Goal: Check status: Check status

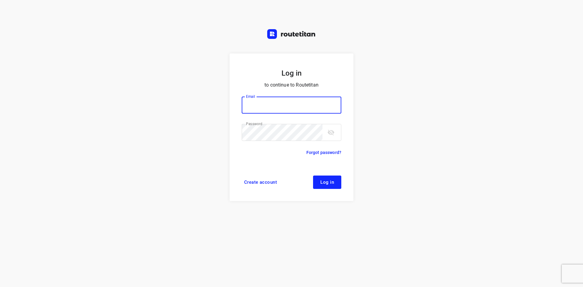
type input "[EMAIL_ADDRESS][DOMAIN_NAME]"
click at [332, 178] on button "Log in" at bounding box center [327, 181] width 28 height 13
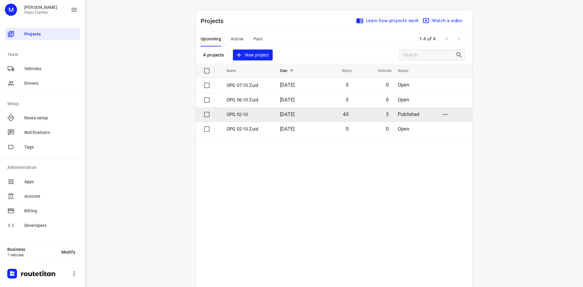
click at [280, 117] on span "[DATE]" at bounding box center [287, 114] width 15 height 6
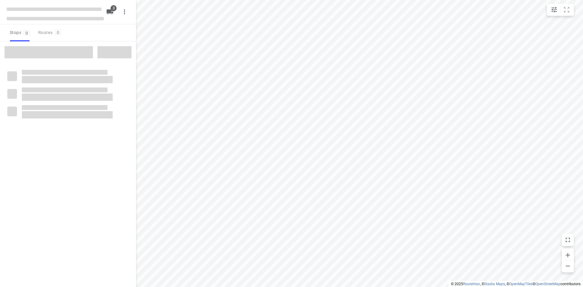
type input "distance"
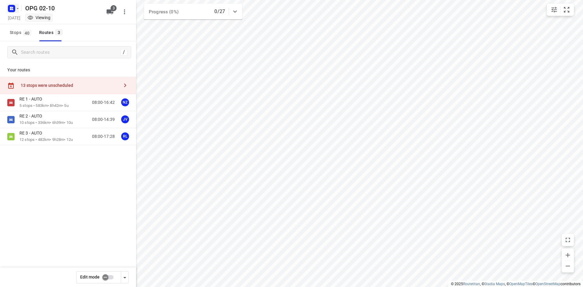
click at [15, 12] on icon "button" at bounding box center [12, 9] width 10 height 10
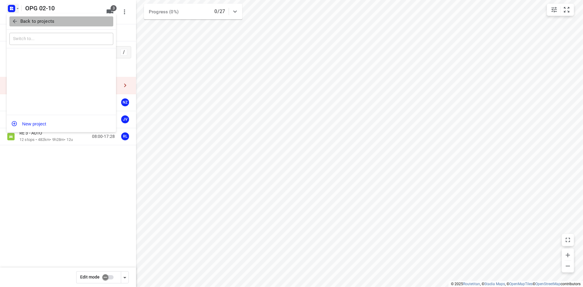
click at [20, 23] on span "Back to projects" at bounding box center [61, 21] width 99 height 7
